Goal: Information Seeking & Learning: Get advice/opinions

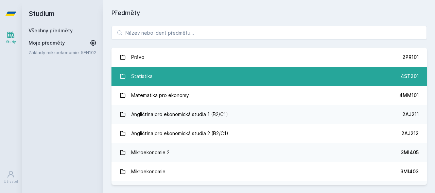
click at [145, 76] on div "Statistika" at bounding box center [141, 76] width 21 height 14
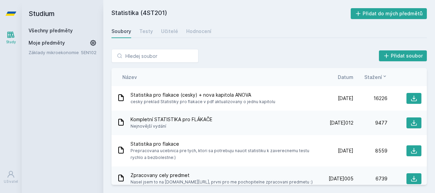
click at [339, 75] on span "Datum" at bounding box center [346, 76] width 16 height 7
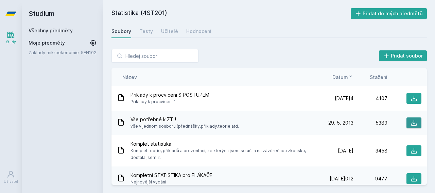
click at [407, 121] on button at bounding box center [413, 122] width 15 height 11
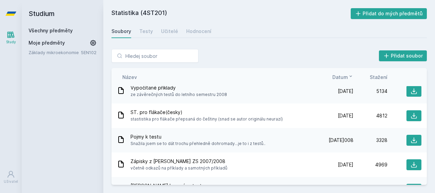
scroll to position [368, 0]
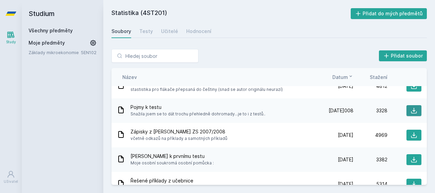
click at [411, 111] on icon at bounding box center [414, 111] width 6 height 6
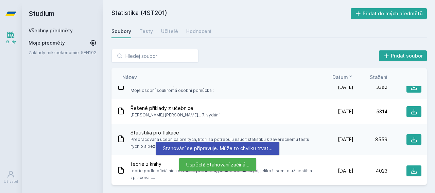
scroll to position [441, 0]
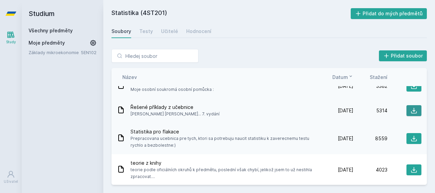
click at [416, 109] on button at bounding box center [413, 110] width 15 height 11
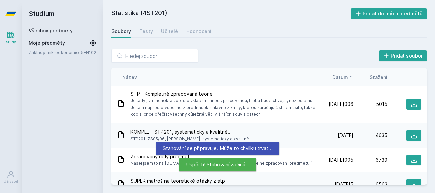
scroll to position [575, 0]
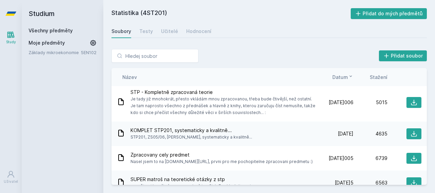
click at [376, 79] on div "Název Datum Stažení" at bounding box center [268, 77] width 315 height 18
click at [376, 79] on span "Stažení" at bounding box center [378, 76] width 18 height 7
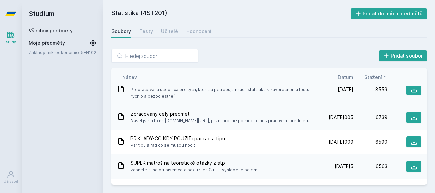
scroll to position [75, 0]
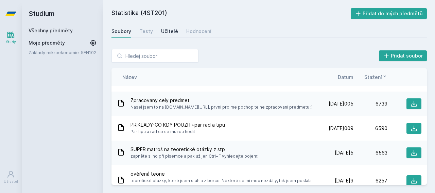
click at [165, 36] on link "Učitelé" at bounding box center [169, 31] width 17 height 14
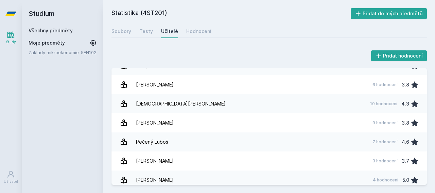
scroll to position [718, 0]
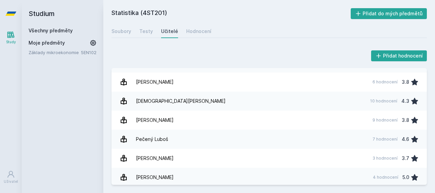
click at [155, 120] on div "[PERSON_NAME]" at bounding box center [155, 120] width 38 height 14
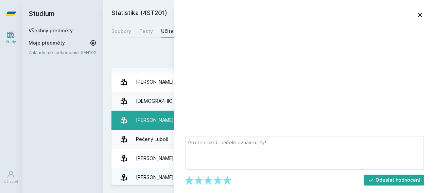
click at [163, 124] on div "[PERSON_NAME]" at bounding box center [155, 120] width 38 height 14
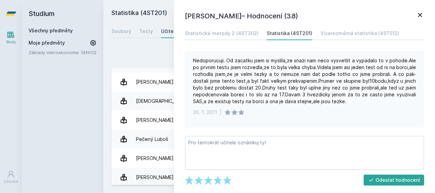
scroll to position [166, 0]
click at [146, 52] on div "Přidat hodnocení" at bounding box center [268, 56] width 315 height 14
click at [420, 14] on icon at bounding box center [420, 15] width 4 height 4
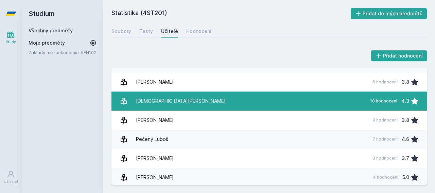
click at [311, 95] on link "[DEMOGRAPHIC_DATA][PERSON_NAME] 10 hodnocení 4.3" at bounding box center [268, 100] width 315 height 19
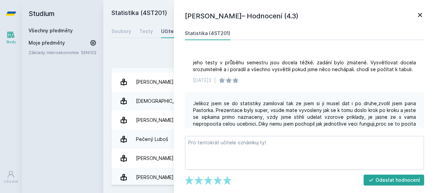
click at [418, 14] on icon at bounding box center [420, 15] width 4 height 4
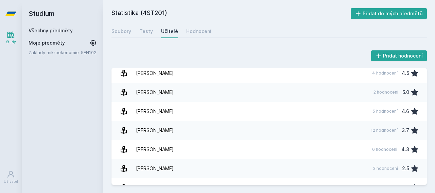
scroll to position [565, 0]
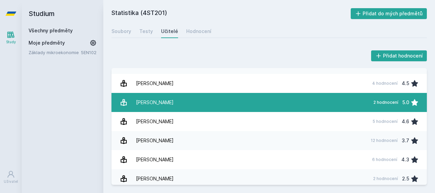
click at [296, 110] on link "[PERSON_NAME] 2 hodnocení 5.0" at bounding box center [268, 102] width 315 height 19
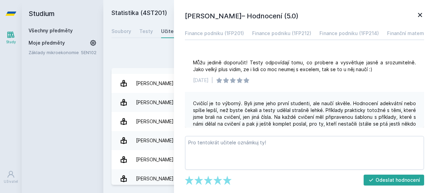
click at [418, 13] on icon at bounding box center [420, 15] width 4 height 4
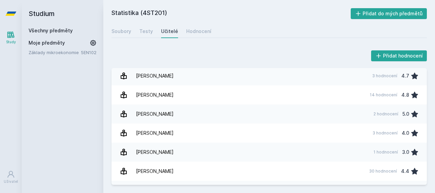
scroll to position [438, 0]
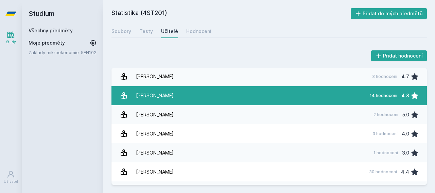
click at [290, 90] on link "[PERSON_NAME] 14 hodnocení 4.8" at bounding box center [268, 95] width 315 height 19
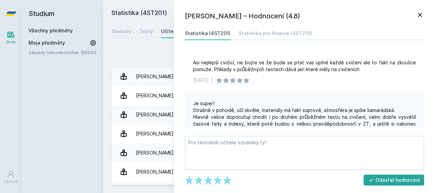
click at [418, 17] on icon at bounding box center [420, 15] width 8 height 8
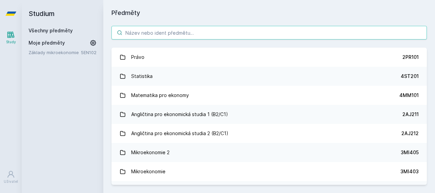
click at [158, 34] on input "search" at bounding box center [268, 33] width 315 height 14
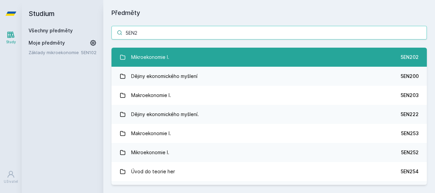
type input "5EN2"
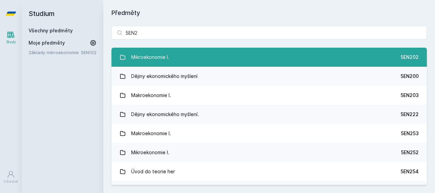
click at [215, 63] on link "Mikroekonomie I. 5EN202" at bounding box center [268, 57] width 315 height 19
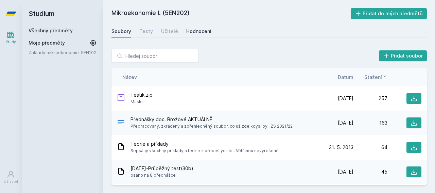
click at [190, 34] on div "Hodnocení" at bounding box center [198, 31] width 25 height 7
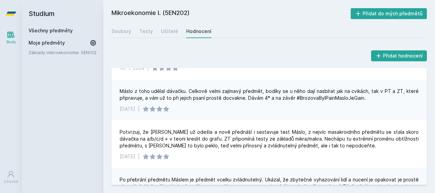
scroll to position [246, 0]
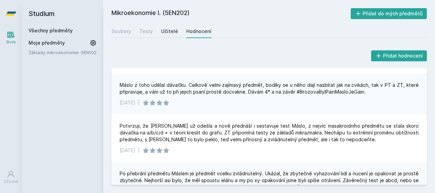
click at [169, 25] on link "Učitelé" at bounding box center [169, 31] width 17 height 14
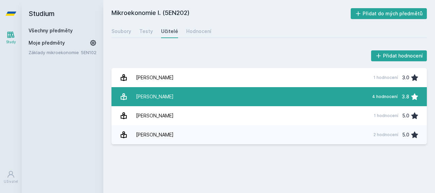
click at [157, 98] on div "Máslo Lukáš" at bounding box center [155, 97] width 38 height 14
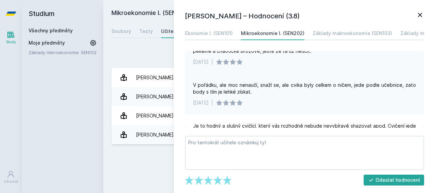
scroll to position [53, 0]
click at [419, 14] on icon at bounding box center [420, 15] width 4 height 4
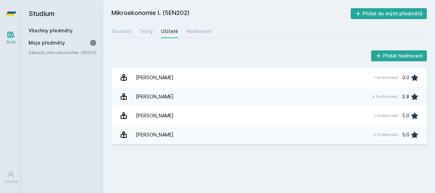
click at [60, 28] on link "Všechny předměty" at bounding box center [51, 31] width 44 height 6
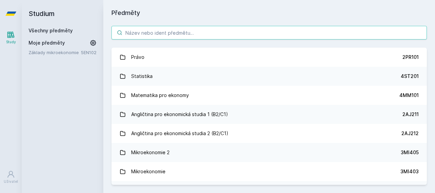
click at [143, 33] on input "search" at bounding box center [268, 33] width 315 height 14
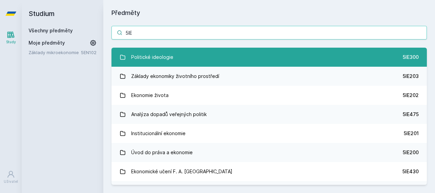
type input "5IE"
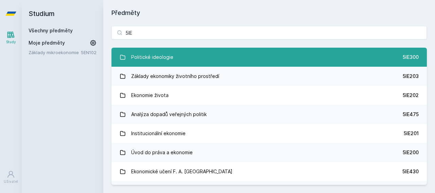
click at [181, 53] on link "Politické ideologie 5IE300" at bounding box center [268, 57] width 315 height 19
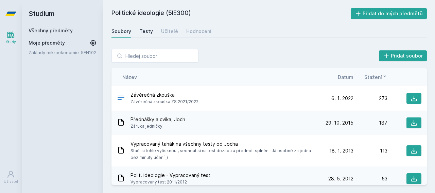
click at [142, 33] on div "Testy" at bounding box center [146, 31] width 14 height 7
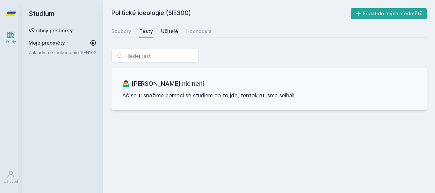
click at [168, 30] on div "Učitelé" at bounding box center [169, 31] width 17 height 7
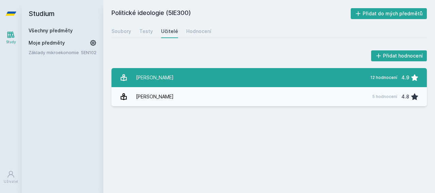
click at [237, 72] on link "Joch Roman 12 hodnocení 4.9" at bounding box center [268, 77] width 315 height 19
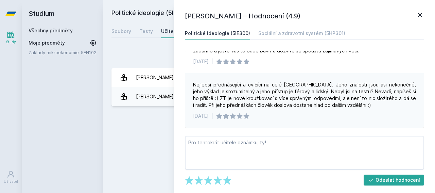
scroll to position [94, 0]
click at [423, 18] on icon at bounding box center [420, 15] width 8 height 8
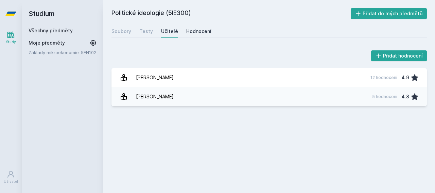
click at [187, 28] on div "Hodnocení" at bounding box center [198, 31] width 25 height 7
